Goal: Task Accomplishment & Management: Manage account settings

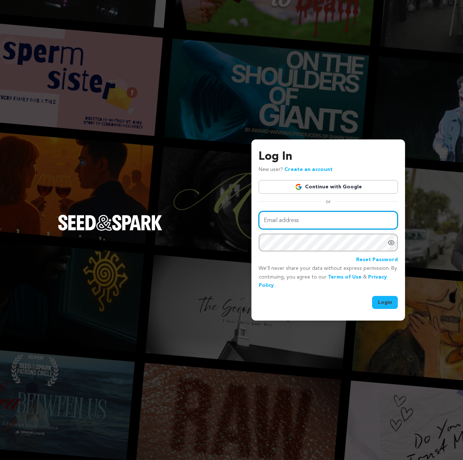
click at [311, 227] on input "Email address" at bounding box center [327, 220] width 139 height 18
drag, startPoint x: 301, startPoint y: 211, endPoint x: 301, endPoint y: 217, distance: 6.5
click at [301, 211] on input "Email address" at bounding box center [327, 220] width 139 height 18
type input "thomas.z.seffernick@gmail.com"
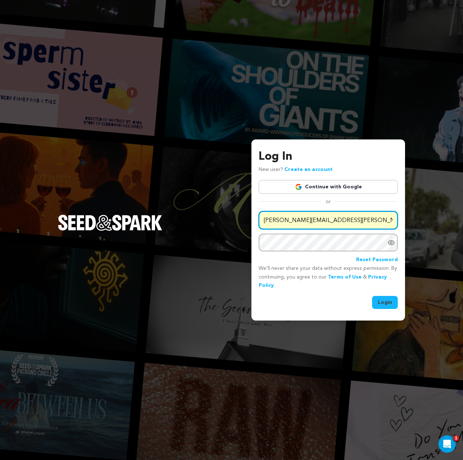
click at [316, 228] on input "thomas.z.seffernick@gmail.com" at bounding box center [327, 220] width 139 height 18
type input "admin@zmarcproductions.com"
click at [397, 304] on button "Login" at bounding box center [385, 302] width 26 height 13
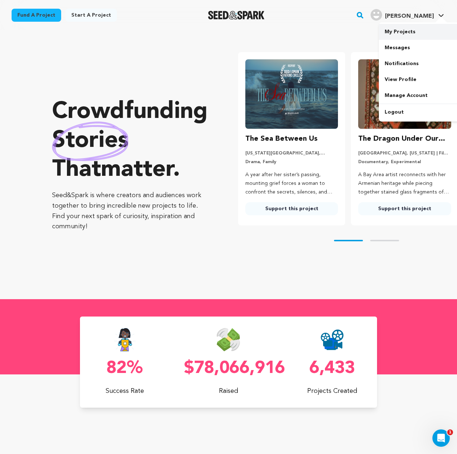
click at [416, 33] on link "My Projects" at bounding box center [419, 32] width 81 height 16
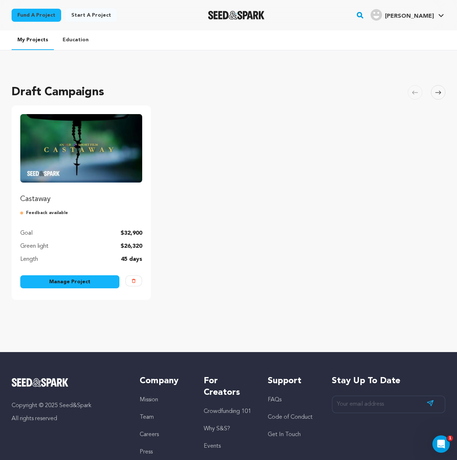
click at [68, 281] on link "Manage Project" at bounding box center [69, 281] width 99 height 13
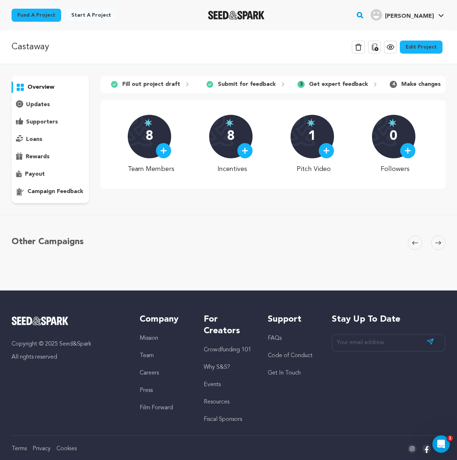
click at [33, 190] on p "campaign feedback" at bounding box center [56, 191] width 56 height 9
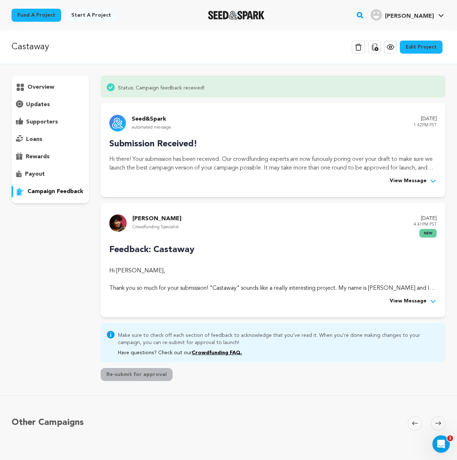
click at [431, 47] on link "Edit Project" at bounding box center [421, 47] width 43 height 13
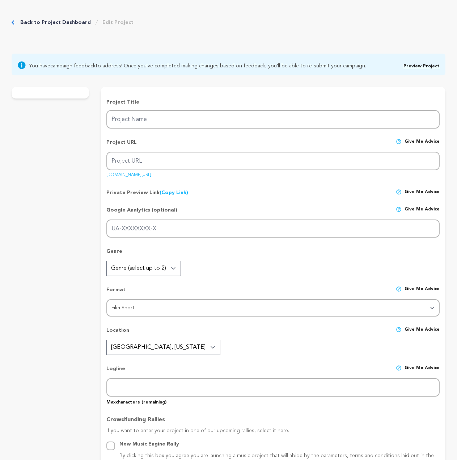
type input "Castaway"
type input "castaway-1"
type input "When a devout Catholic father casts out his queer son to uphold his faith, he i…"
type textarea "[PERSON_NAME] follows a [DEMOGRAPHIC_DATA] father who chooses love over rigid b…"
type textarea "Castaway is a powerful short film about breaking generational cycles and reclai…"
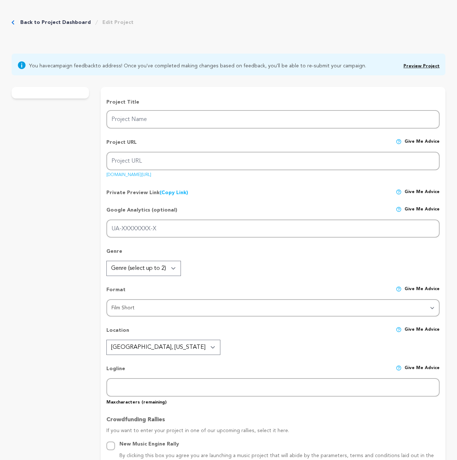
radio input "true"
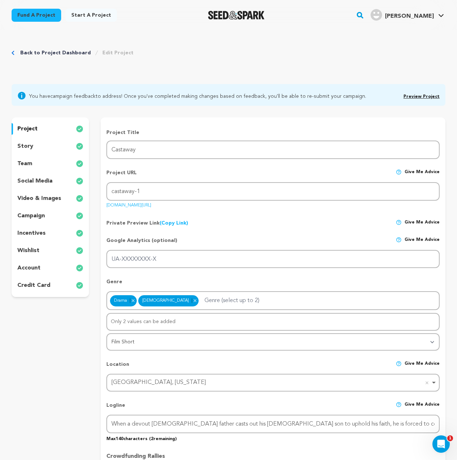
click at [44, 147] on div "story" at bounding box center [50, 146] width 77 height 12
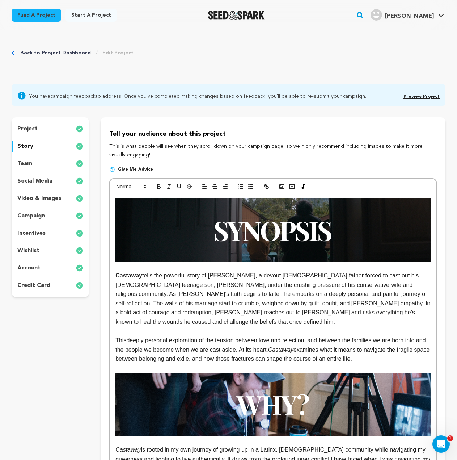
click at [46, 163] on div "team" at bounding box center [50, 164] width 77 height 12
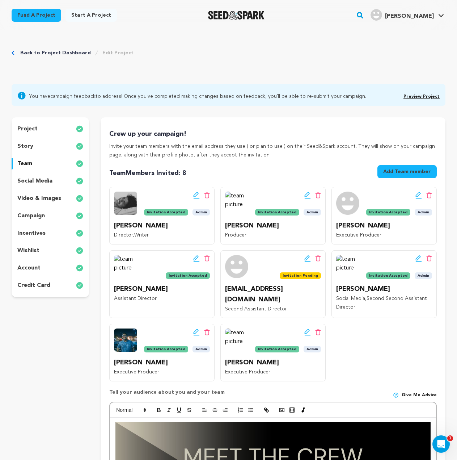
click at [59, 182] on div "social media" at bounding box center [50, 181] width 77 height 12
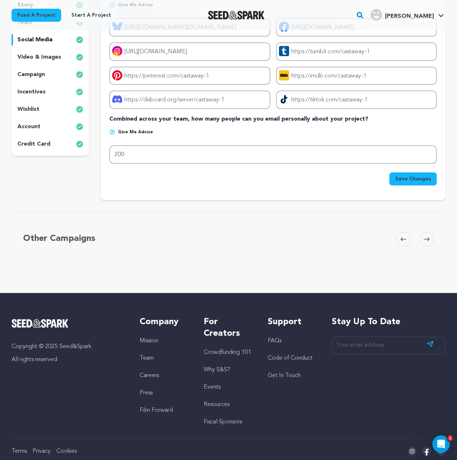
scroll to position [99, 0]
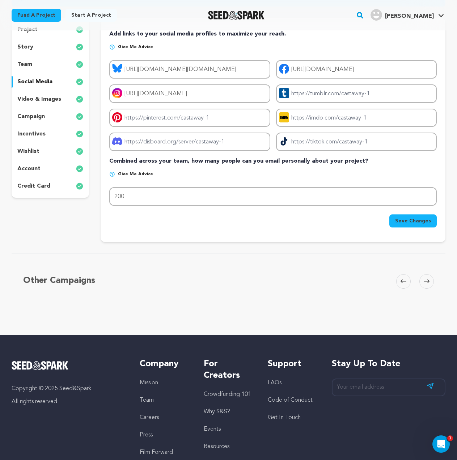
click at [41, 98] on p "video & images" at bounding box center [39, 99] width 44 height 9
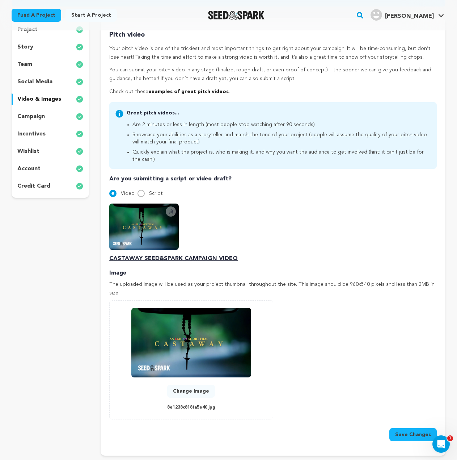
click at [39, 118] on p "campaign" at bounding box center [31, 116] width 28 height 9
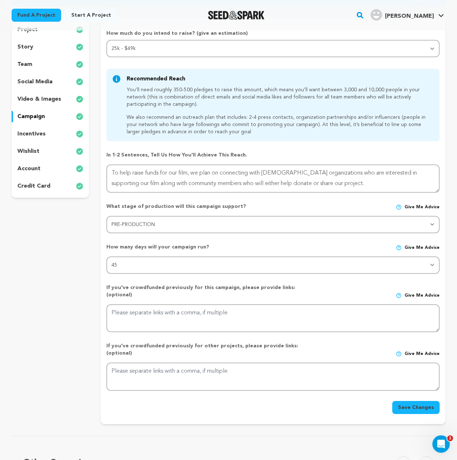
click at [39, 135] on p "incentives" at bounding box center [31, 134] width 28 height 9
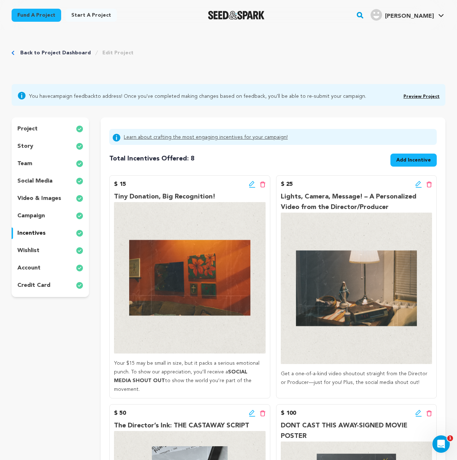
click at [37, 252] on p "wishlist" at bounding box center [28, 250] width 22 height 9
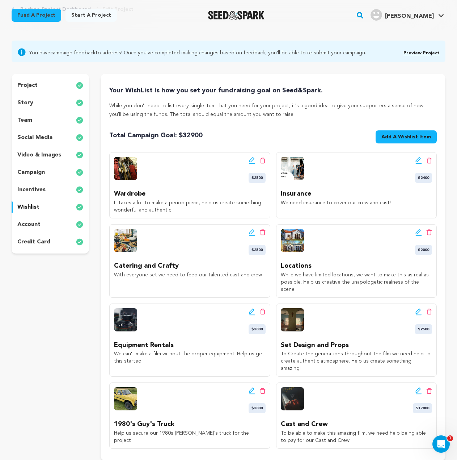
scroll to position [145, 0]
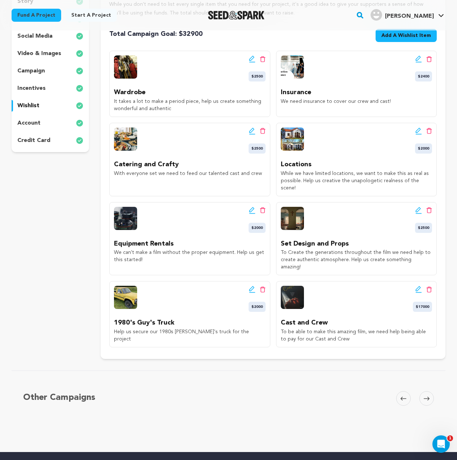
click at [30, 130] on div "project story team social media video & images campaign incentives wishlist acc…" at bounding box center [50, 62] width 77 height 180
click at [30, 127] on div "account" at bounding box center [50, 123] width 77 height 12
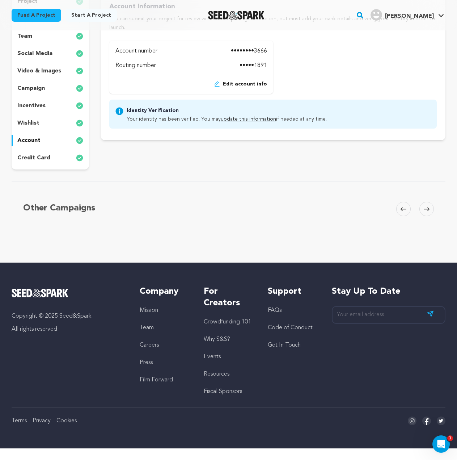
click at [38, 152] on div "credit card" at bounding box center [50, 158] width 77 height 12
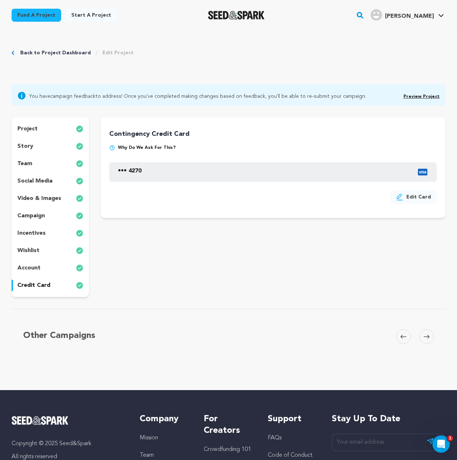
click at [39, 130] on div "project" at bounding box center [50, 129] width 77 height 12
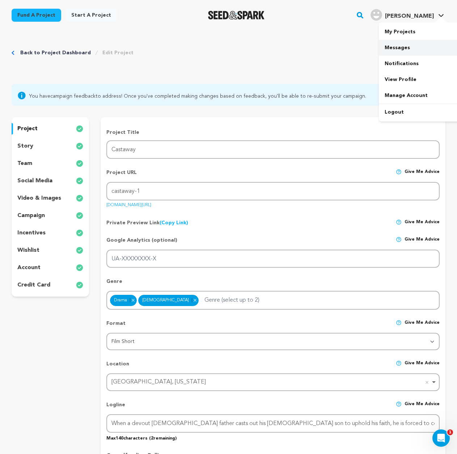
drag, startPoint x: 415, startPoint y: 26, endPoint x: 391, endPoint y: 46, distance: 31.4
click at [415, 26] on link "My Projects" at bounding box center [419, 32] width 81 height 16
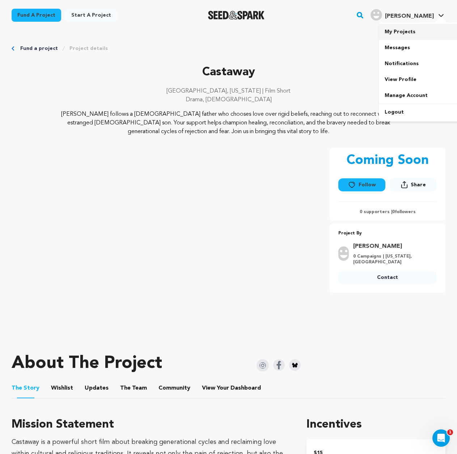
click at [420, 34] on link "My Projects" at bounding box center [419, 32] width 81 height 16
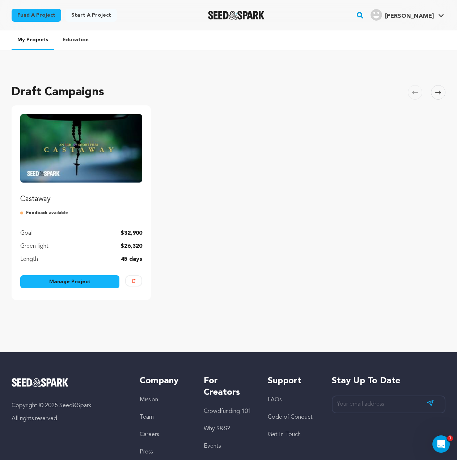
click at [64, 281] on link "Manage Project" at bounding box center [69, 281] width 99 height 13
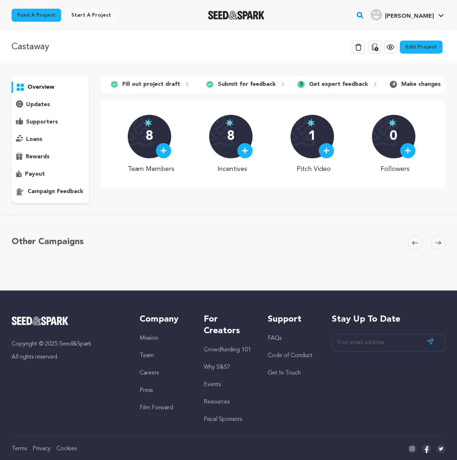
click at [59, 185] on div "overview" at bounding box center [50, 139] width 77 height 127
click at [59, 188] on p "campaign feedback" at bounding box center [56, 191] width 56 height 9
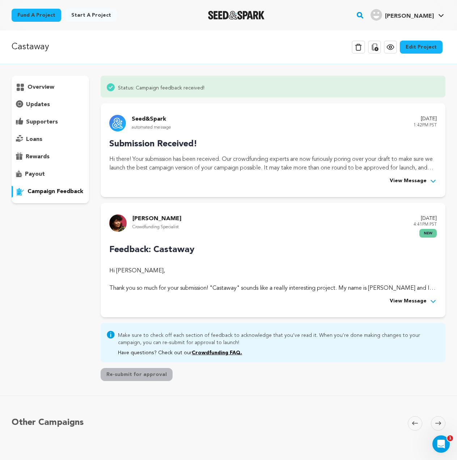
click at [424, 293] on div "Feedback: Castaway Hi Thomas Seffernick, Thank you so much for your submission!…" at bounding box center [273, 274] width 328 height 62
click at [422, 301] on span "View Message" at bounding box center [408, 301] width 37 height 9
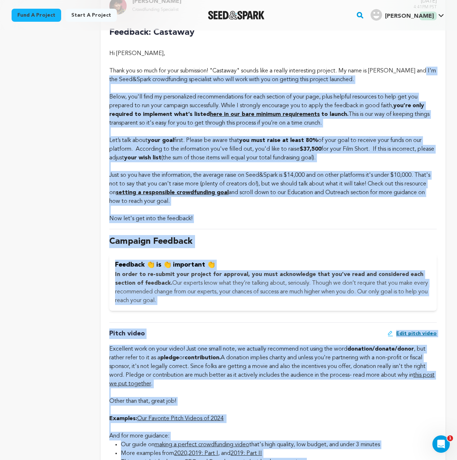
click at [265, 247] on p "Campaign Feedback" at bounding box center [273, 241] width 328 height 13
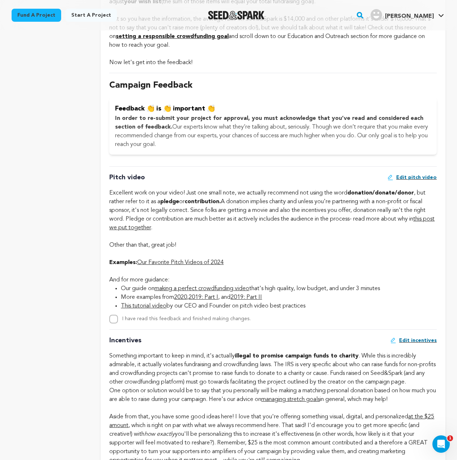
scroll to position [471, 0]
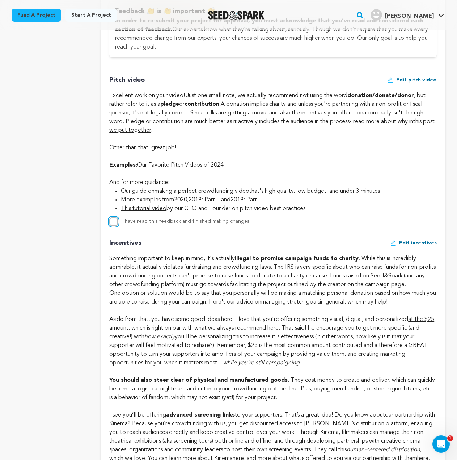
click at [113, 222] on input "I have read this feedback and finished making changes." at bounding box center [113, 221] width 9 height 9
checkbox input "true"
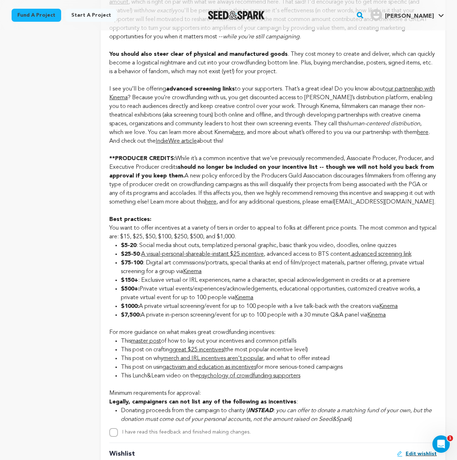
scroll to position [977, 0]
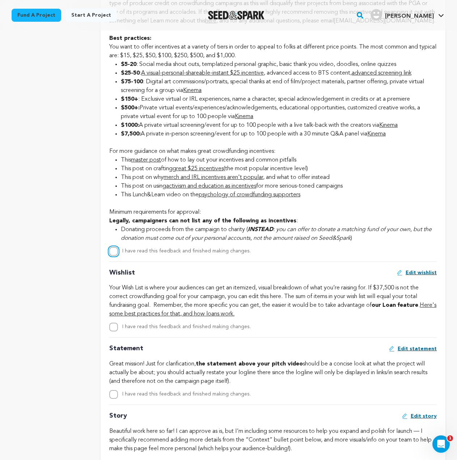
click at [117, 256] on input "I have read this feedback and finished making changes." at bounding box center [113, 251] width 9 height 9
checkbox input "true"
click at [114, 331] on input "I have read this feedback and finished making changes." at bounding box center [113, 327] width 9 height 9
checkbox input "true"
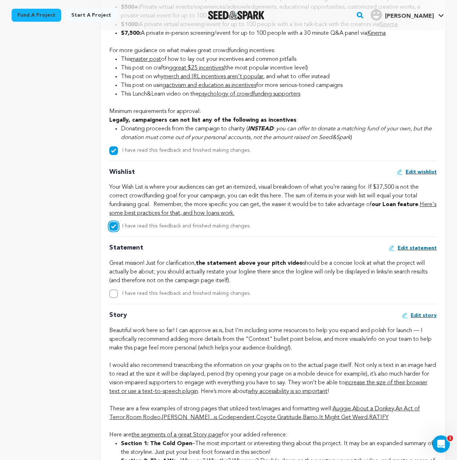
scroll to position [1195, 0]
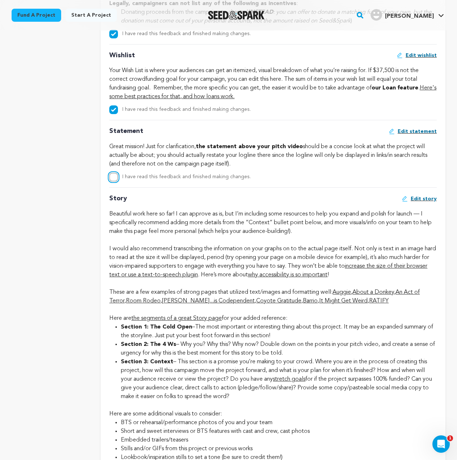
drag, startPoint x: 112, startPoint y: 184, endPoint x: 113, endPoint y: 191, distance: 6.6
click at [112, 181] on input "I have read this feedback and finished making changes." at bounding box center [113, 177] width 9 height 9
checkbox input "true"
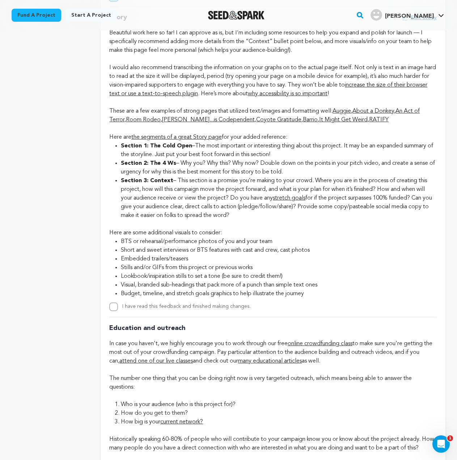
scroll to position [1484, 0]
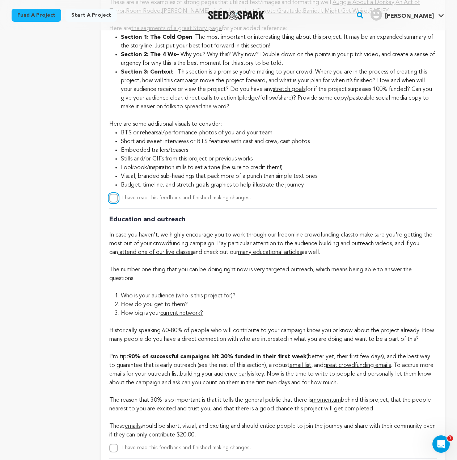
click at [117, 202] on input "I have read this feedback and finished making changes." at bounding box center [113, 198] width 9 height 9
checkbox input "true"
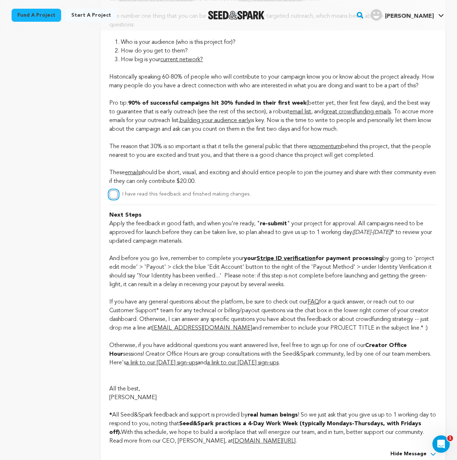
click at [111, 199] on input "I have read this feedback and finished making changes." at bounding box center [113, 194] width 9 height 9
checkbox input "true"
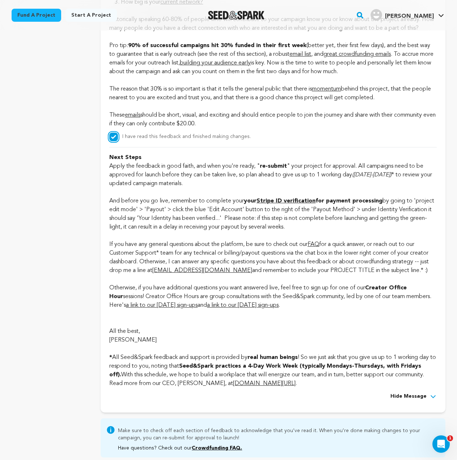
scroll to position [1882, 0]
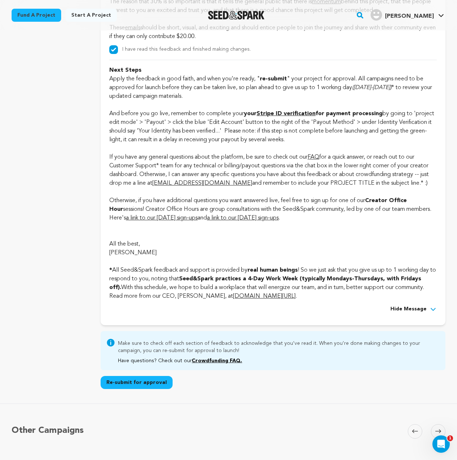
click at [151, 389] on button "Re-submit for approval" at bounding box center [137, 382] width 72 height 13
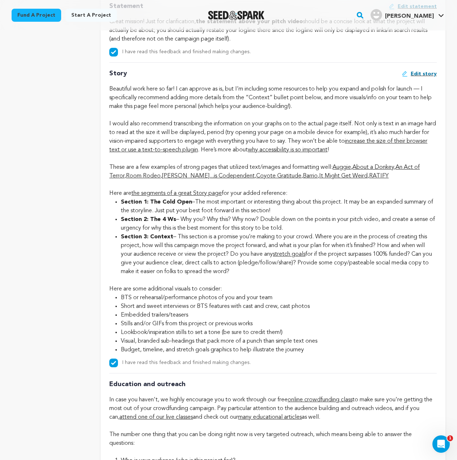
scroll to position [1158, 0]
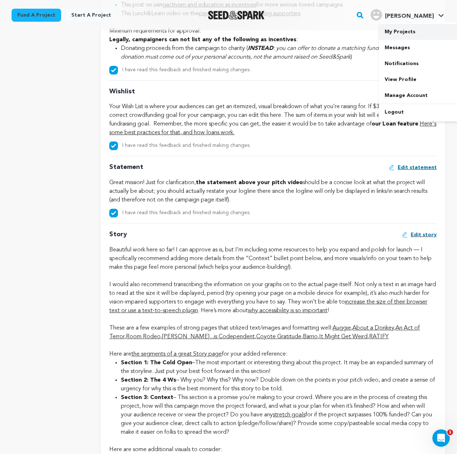
click at [421, 29] on link "My Projects" at bounding box center [419, 32] width 81 height 16
